Goal: Connect with others: Participate in discussion

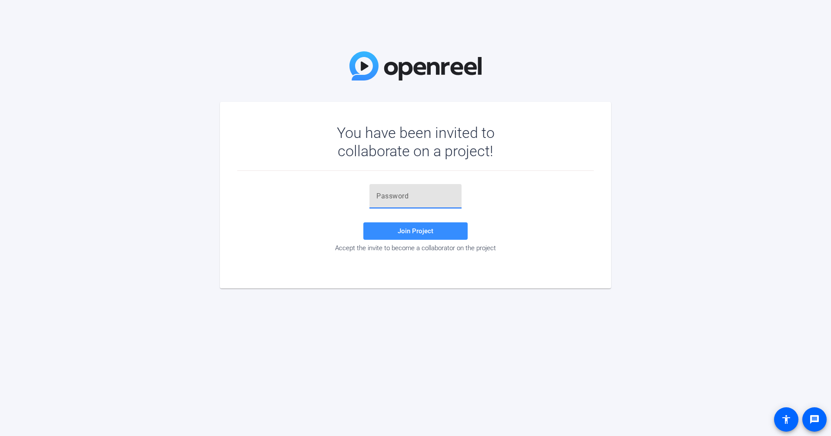
click at [410, 191] on input "text" at bounding box center [416, 196] width 78 height 10
paste input "x%zV3@"
type input "x%zV3@"
click at [434, 234] on span at bounding box center [416, 230] width 104 height 21
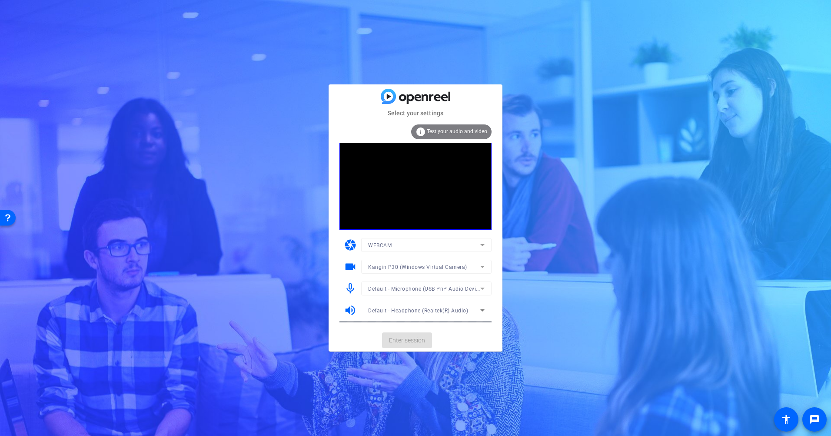
click at [398, 266] on span "Kangin P30 (Windows Virtual Camera)" at bounding box center [417, 267] width 99 height 6
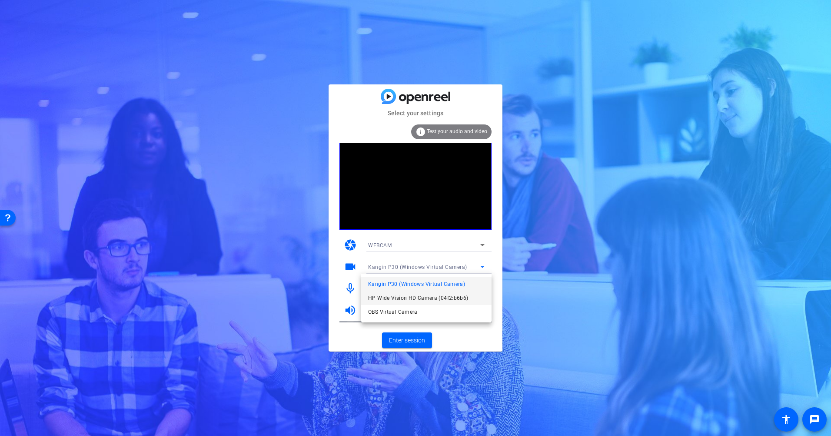
click at [385, 294] on span "HP Wide Vision HD Camera (04f2:b6b6)" at bounding box center [418, 298] width 100 height 10
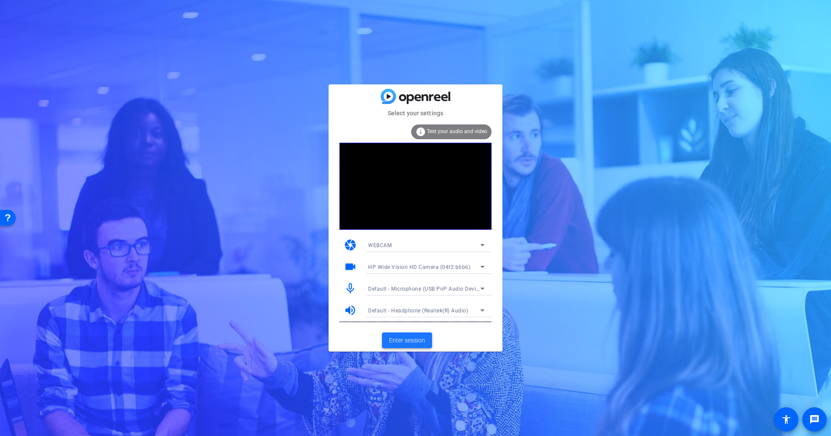
click at [407, 339] on span "Enter session" at bounding box center [407, 340] width 36 height 9
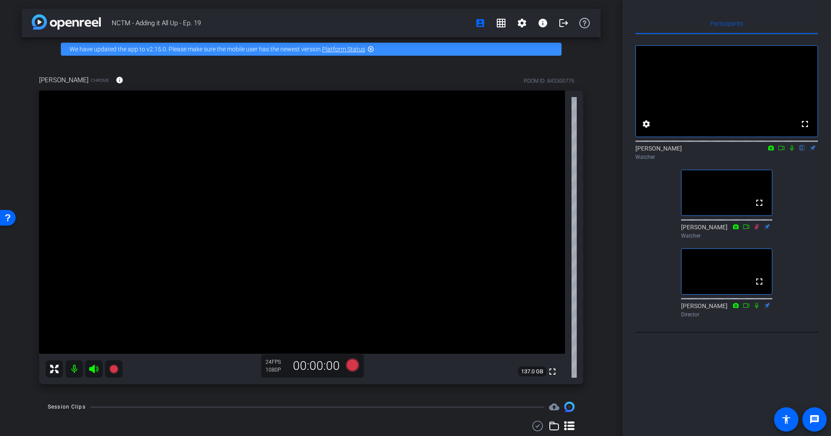
click at [791, 151] on icon at bounding box center [792, 148] width 7 height 6
click at [795, 151] on icon at bounding box center [792, 148] width 7 height 6
click at [788, 152] on mat-icon at bounding box center [792, 148] width 10 height 8
click at [791, 151] on icon at bounding box center [792, 148] width 7 height 6
